Goal: Task Accomplishment & Management: Use online tool/utility

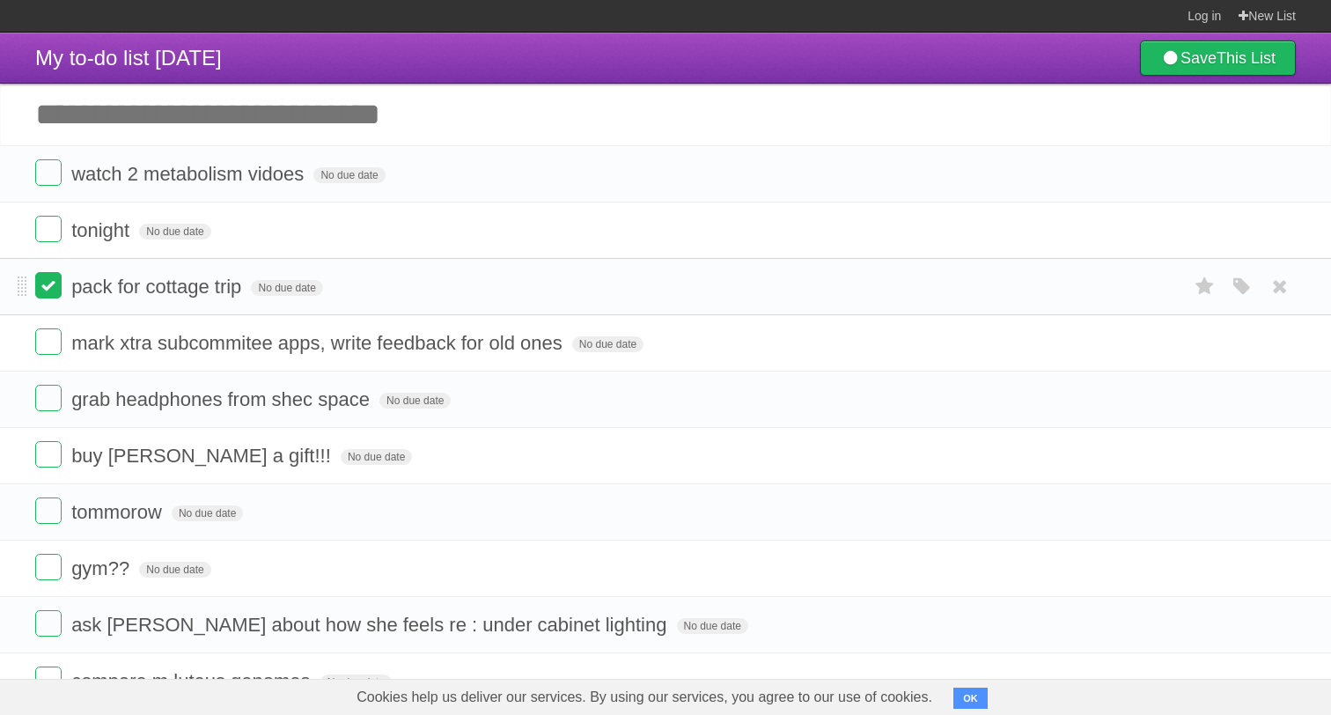
click at [43, 296] on label at bounding box center [48, 285] width 26 height 26
click at [42, 245] on form "tonight No due date White Red Blue Green Purple Orange" at bounding box center [665, 230] width 1260 height 29
click at [53, 408] on label at bounding box center [48, 398] width 26 height 26
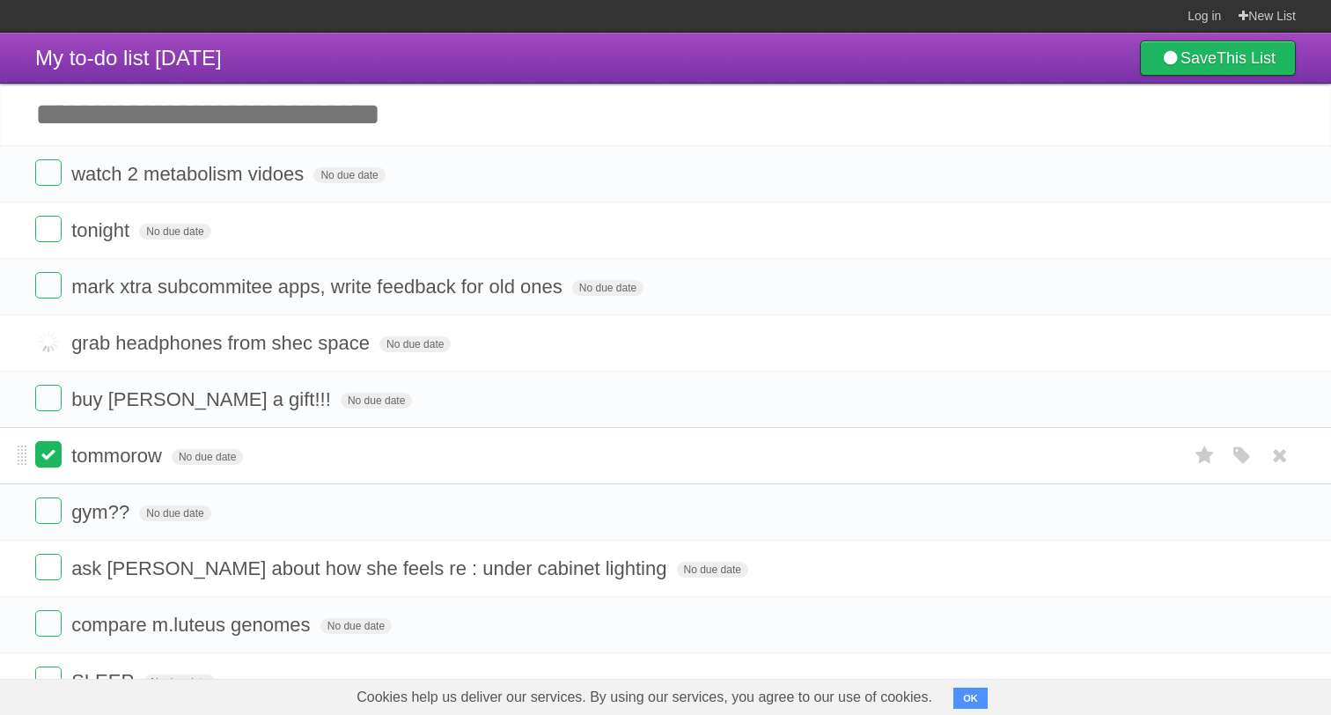
click at [48, 466] on label at bounding box center [48, 454] width 26 height 26
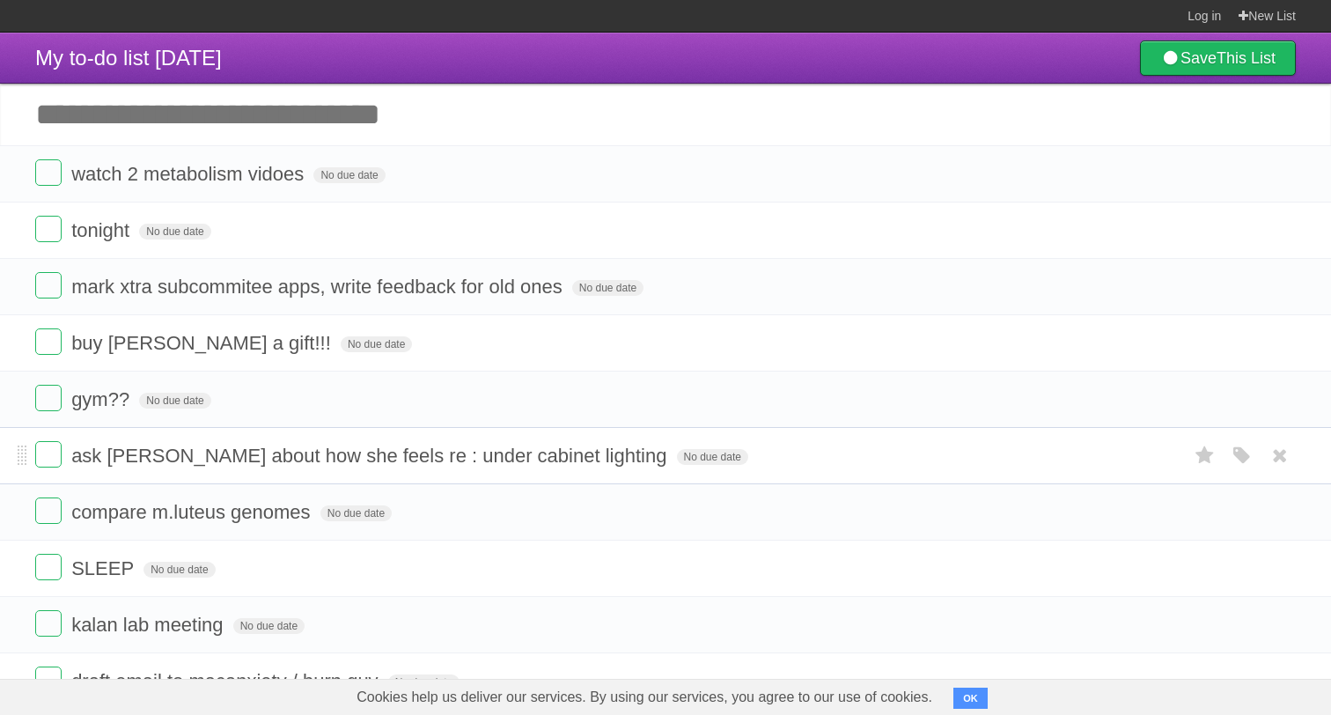
click at [48, 446] on li "ask [PERSON_NAME] about how she feels re : under cabinet lighting No due date W…" at bounding box center [665, 455] width 1331 height 57
click at [48, 467] on label at bounding box center [48, 454] width 26 height 26
click at [48, 411] on label at bounding box center [48, 398] width 26 height 26
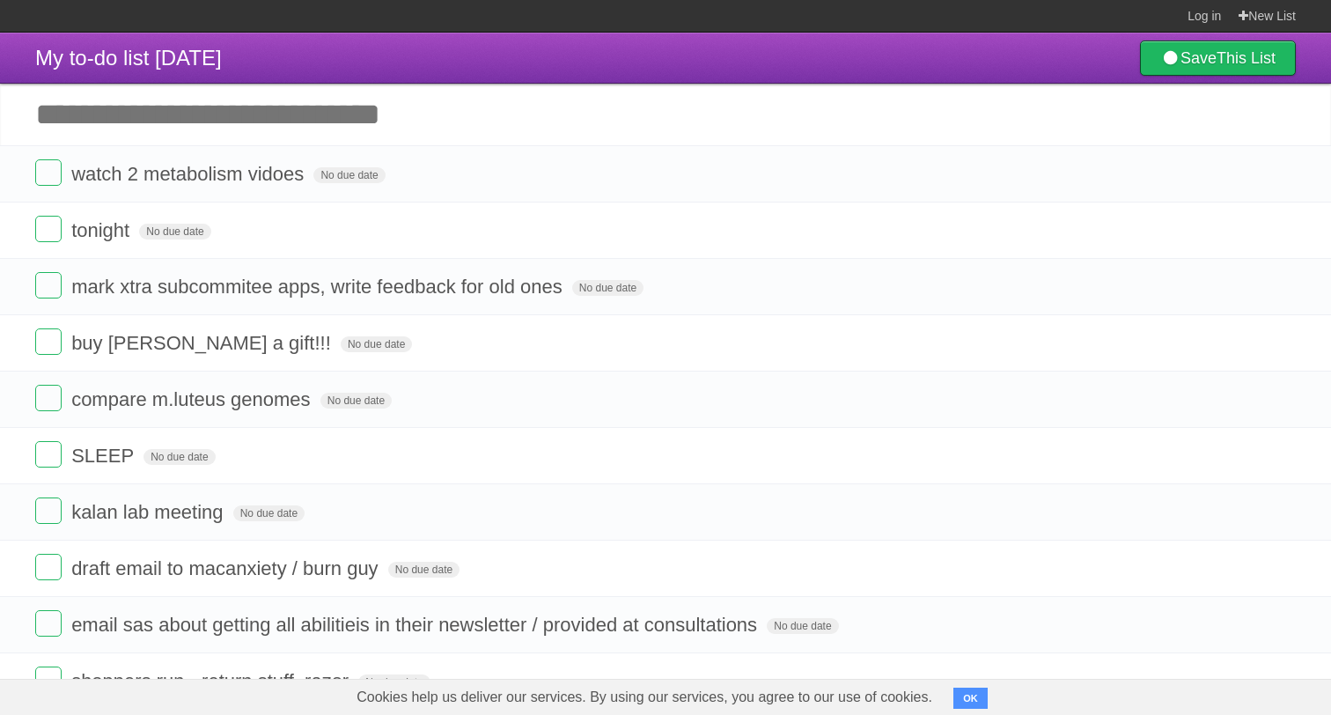
click at [107, 123] on input "Add another task" at bounding box center [665, 115] width 1331 height 62
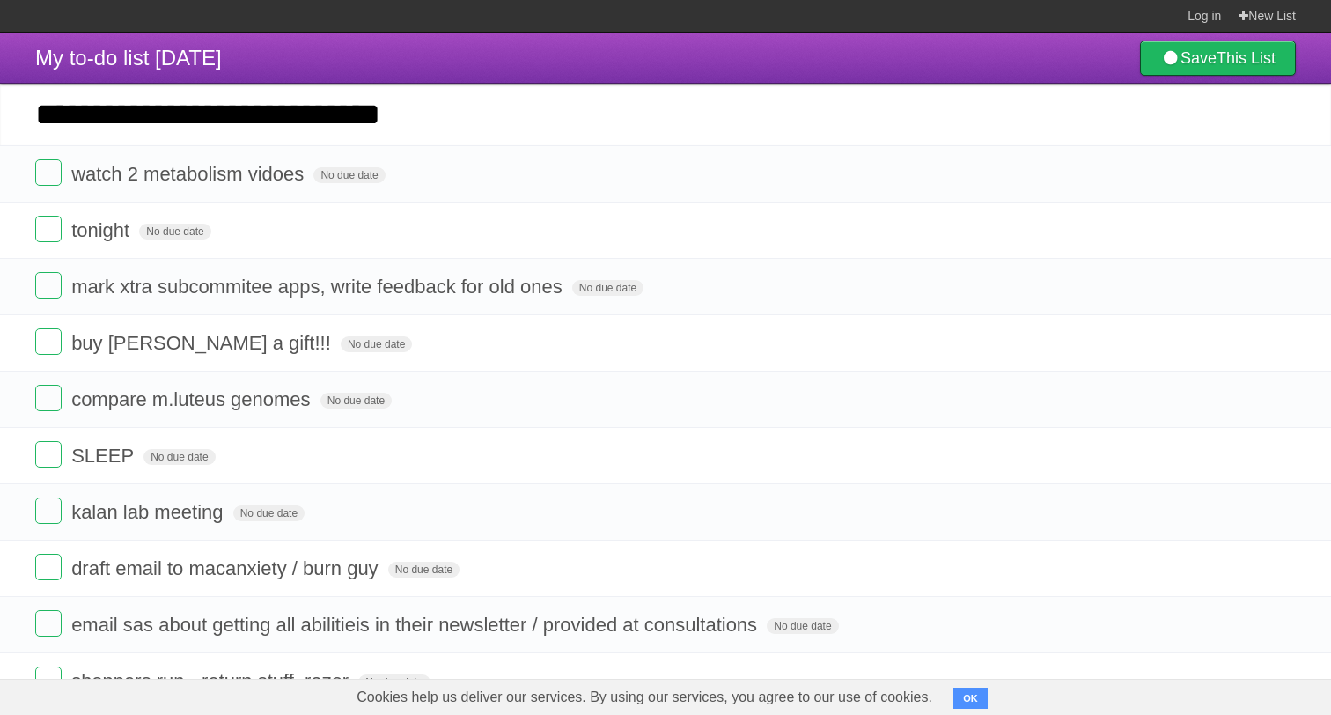
type input "**********"
click input "*********" at bounding box center [0, 0] width 0 height 0
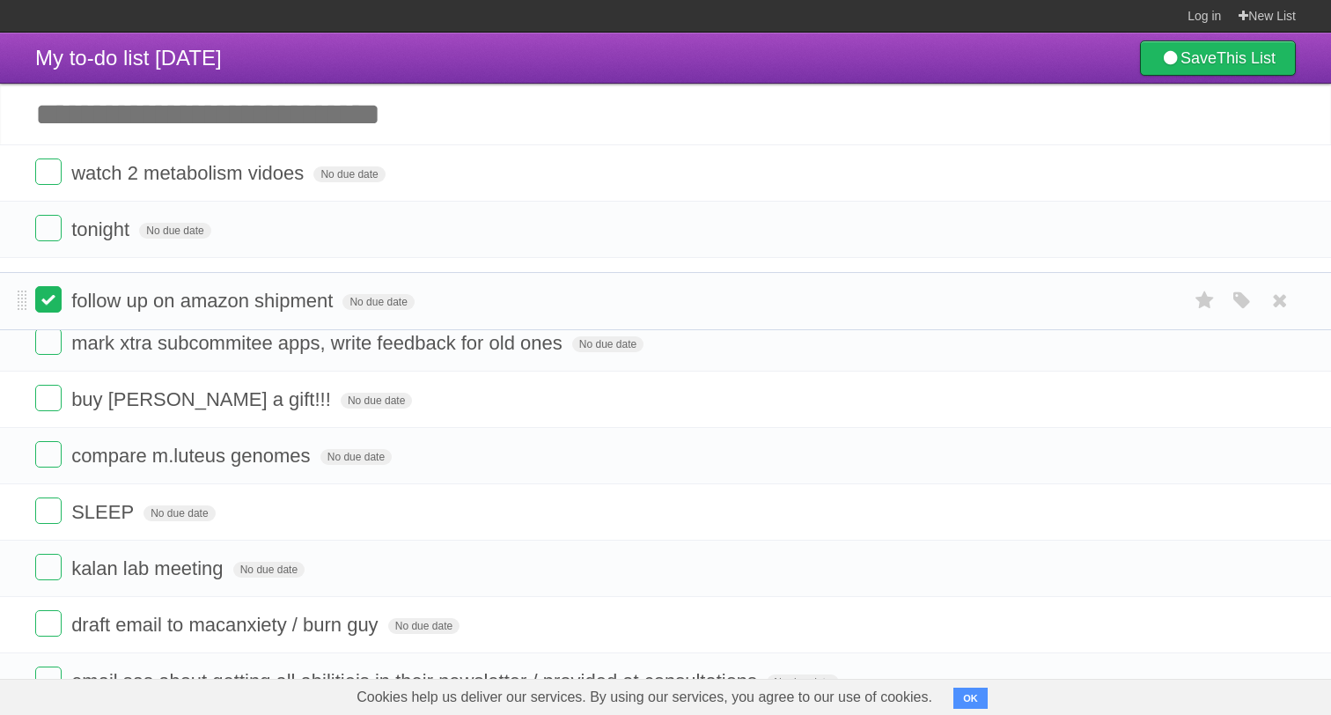
drag, startPoint x: 22, startPoint y: 195, endPoint x: 50, endPoint y: 326, distance: 134.1
click at [16, 235] on li "tonight No due date White Red Blue Green Purple Orange" at bounding box center [665, 230] width 1331 height 57
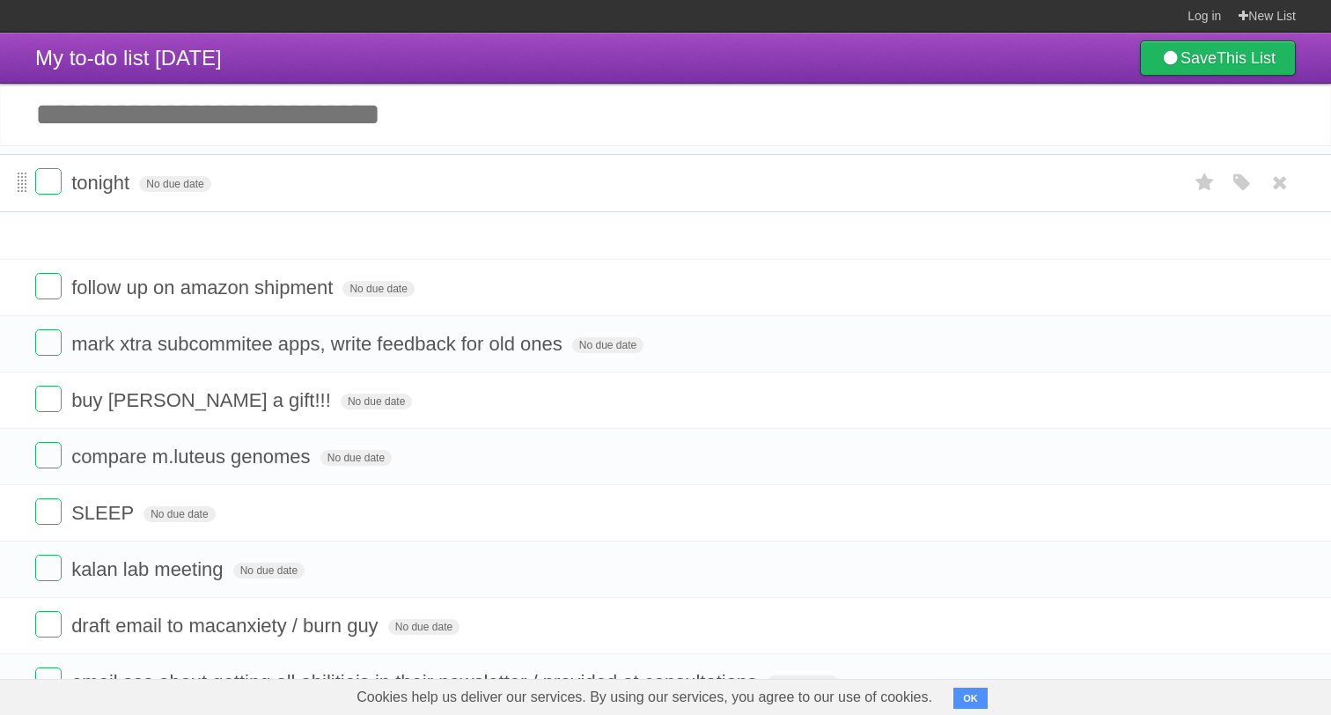
drag, startPoint x: 26, startPoint y: 234, endPoint x: 26, endPoint y: 171, distance: 63.4
